Goal: Information Seeking & Learning: Learn about a topic

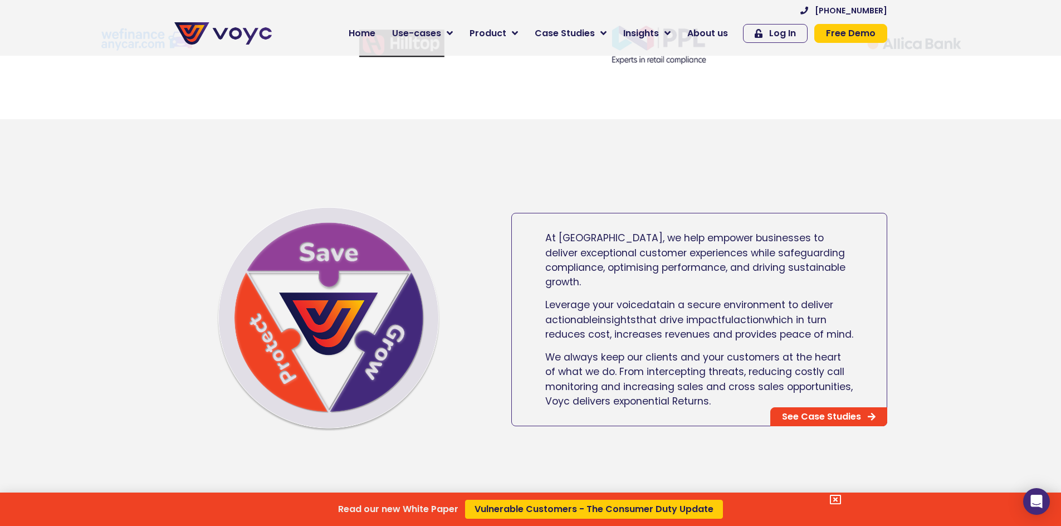
scroll to position [668, 0]
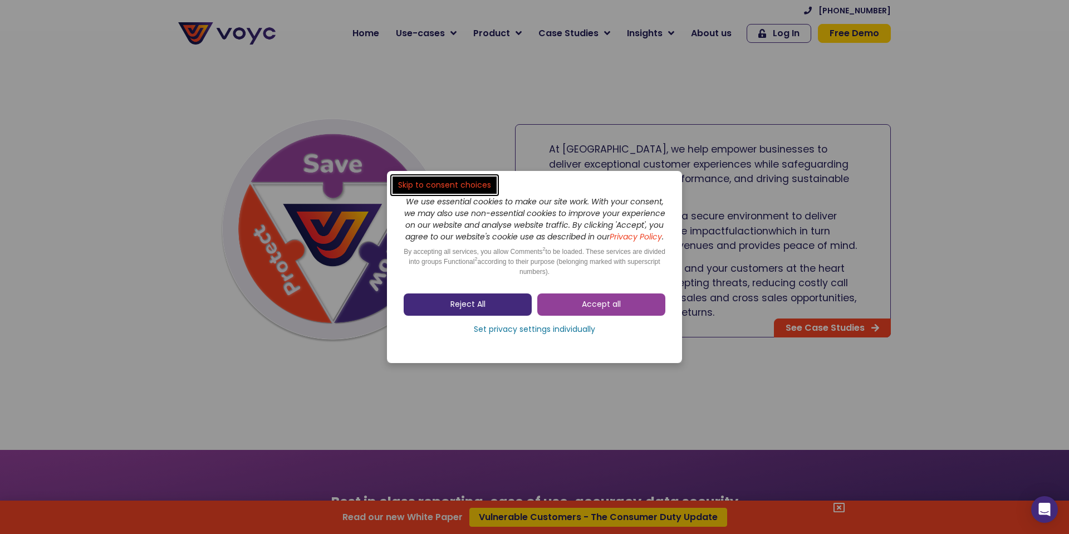
click at [426, 313] on link "Reject All" at bounding box center [468, 304] width 128 height 22
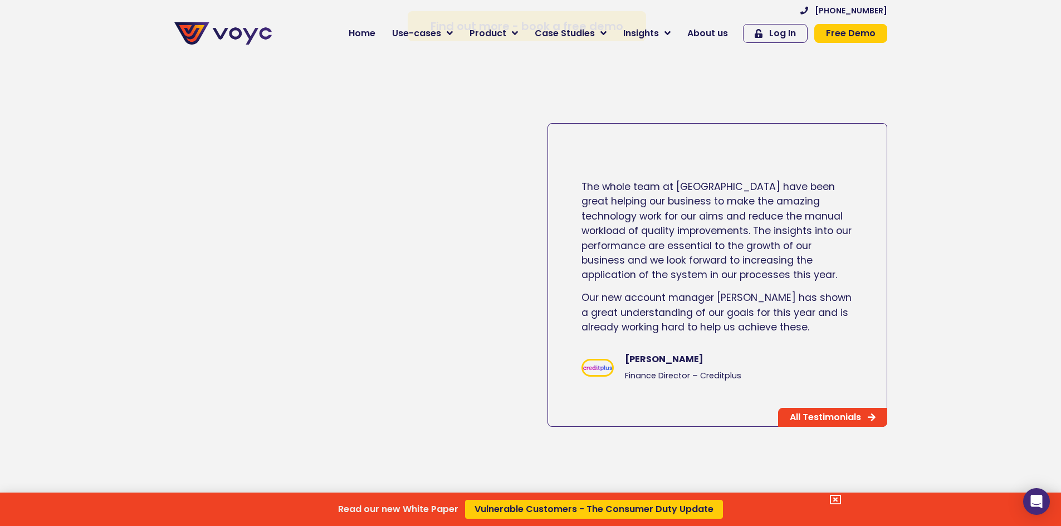
scroll to position [1837, 0]
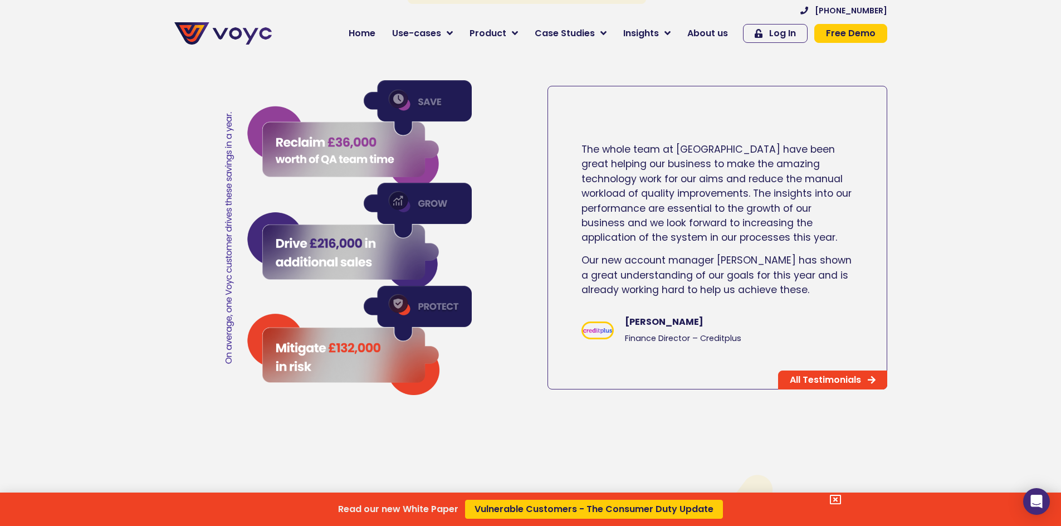
click at [699, 35] on div "Read our new White Paper Vulnerable Customers - The Consumer Duty Update" at bounding box center [530, 263] width 1061 height 526
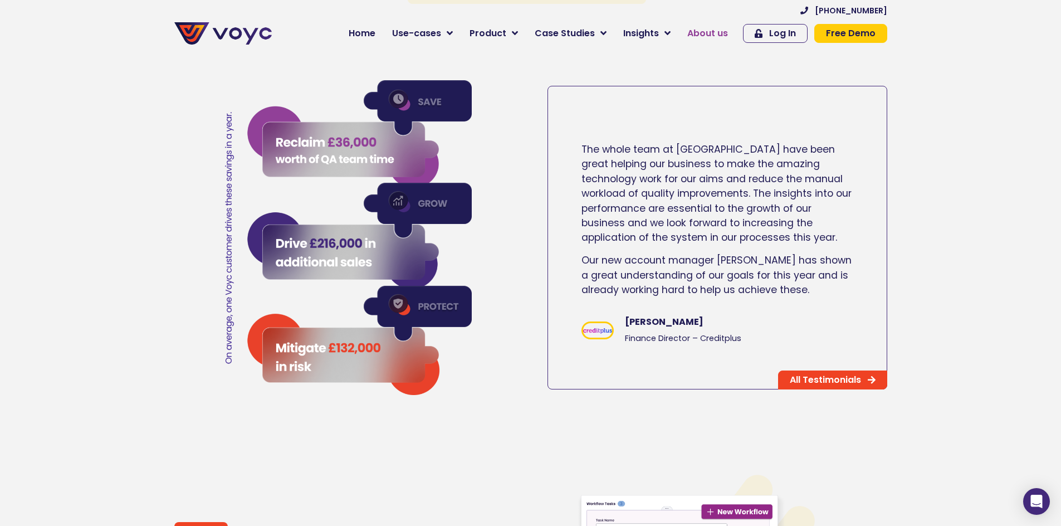
click at [701, 31] on span "About us" at bounding box center [707, 33] width 41 height 13
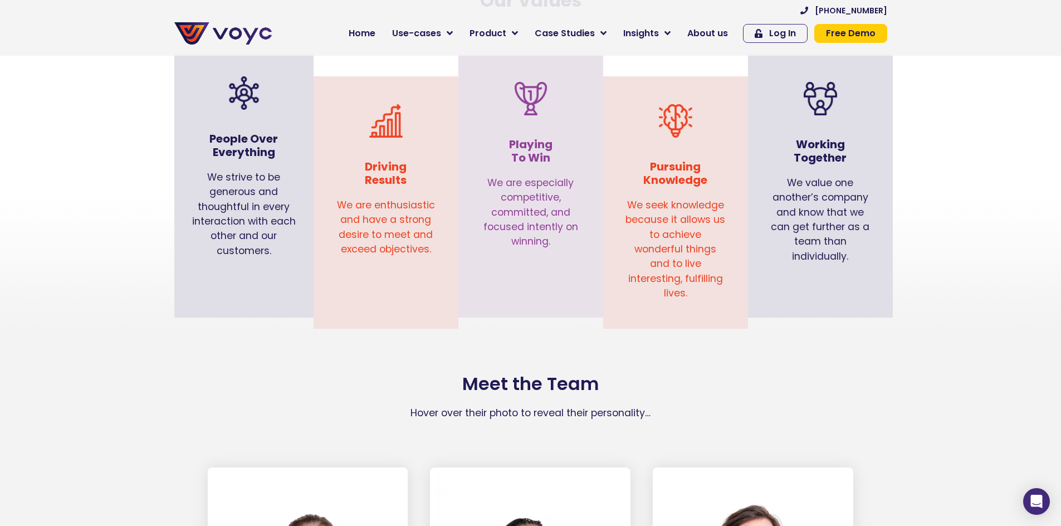
scroll to position [1002, 0]
